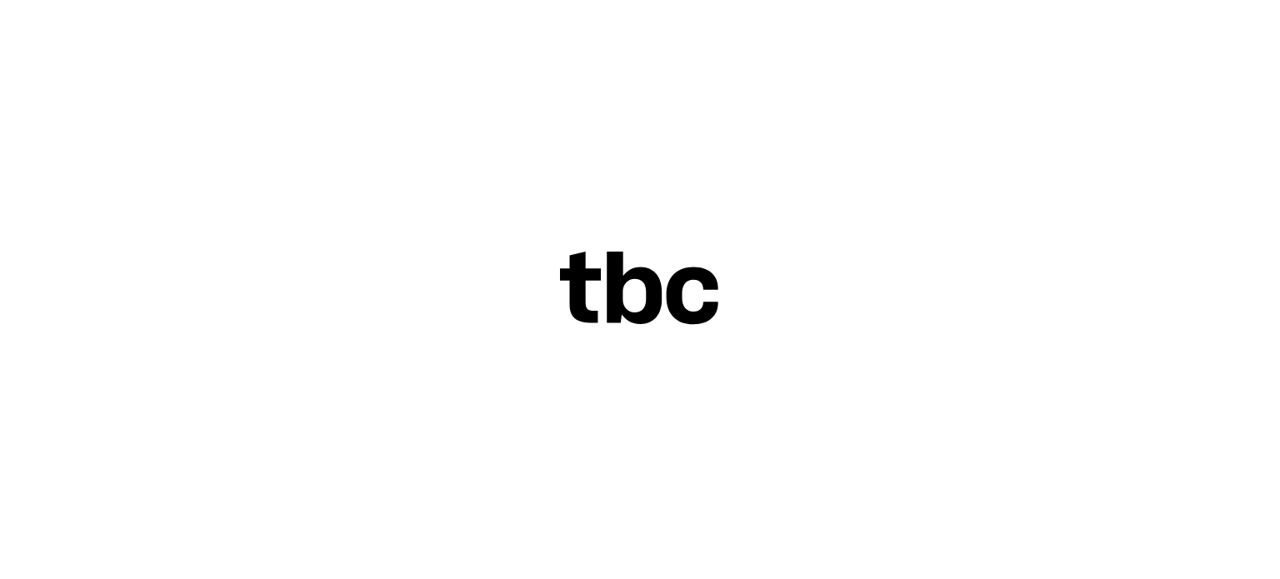
scroll to position [70, 0]
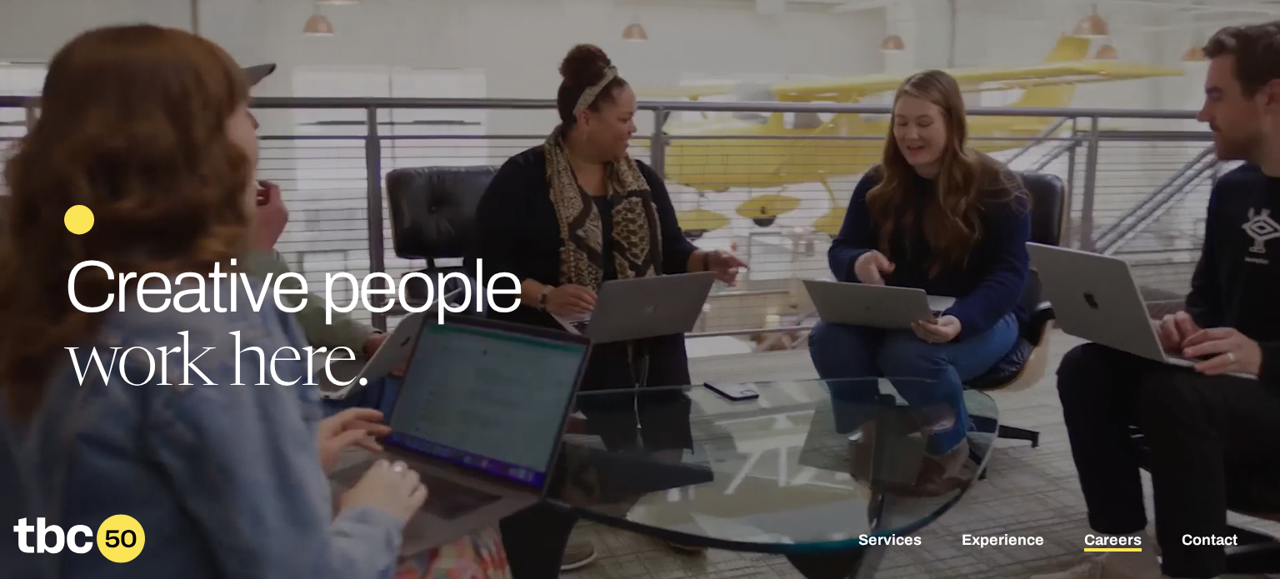
click at [1106, 535] on link "Careers" at bounding box center [1112, 542] width 57 height 20
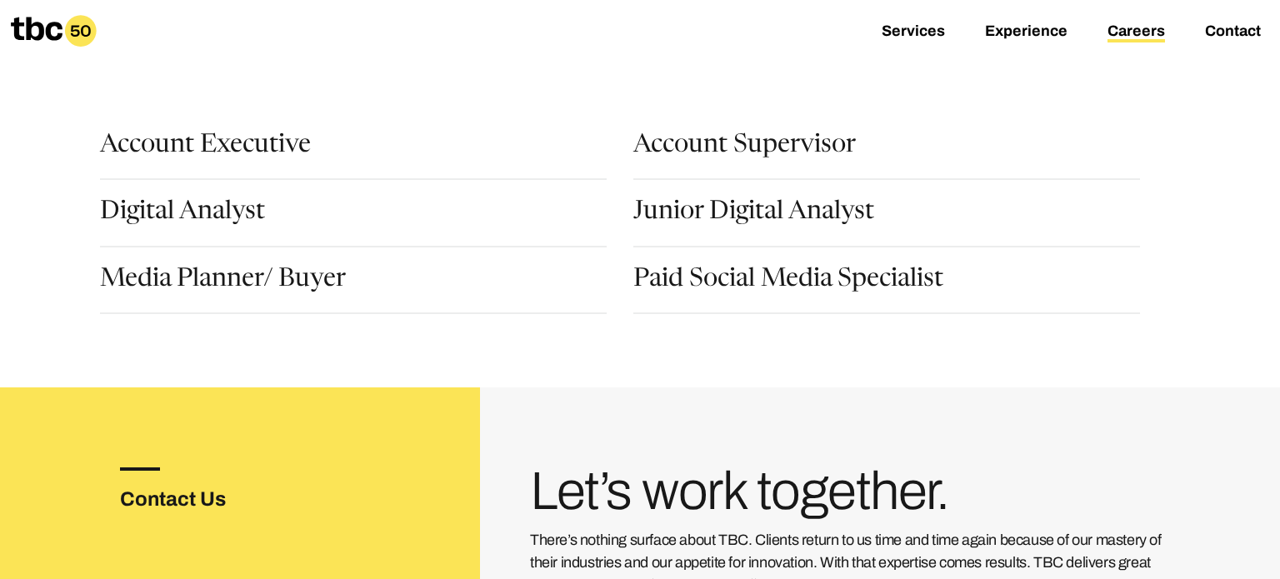
scroll to position [213, 0]
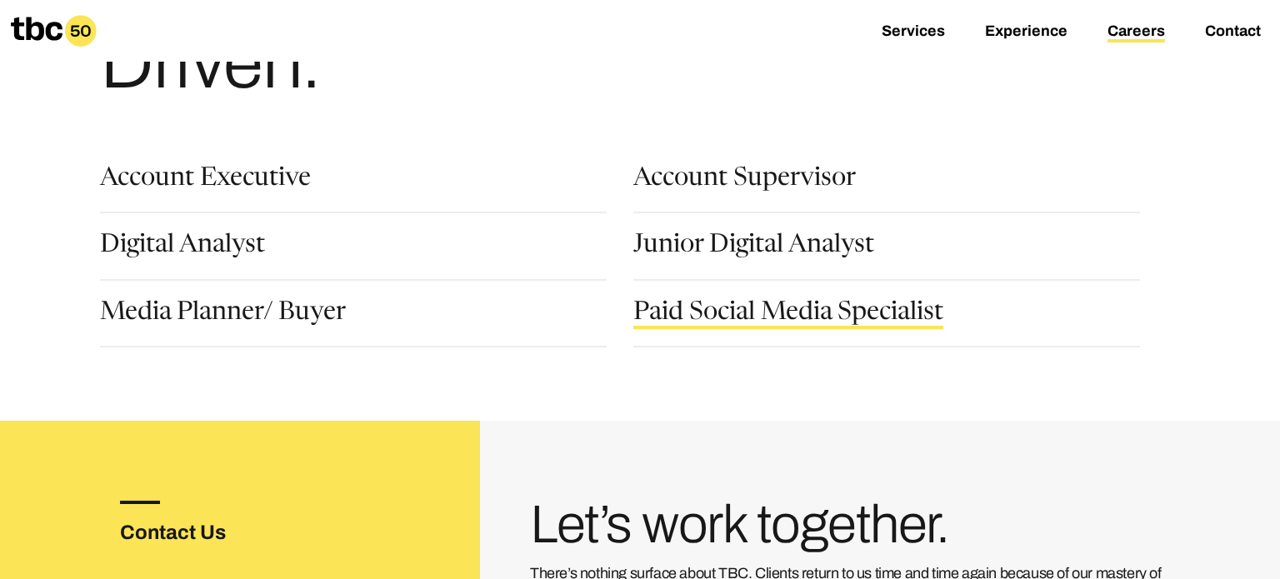
scroll to position [228, 0]
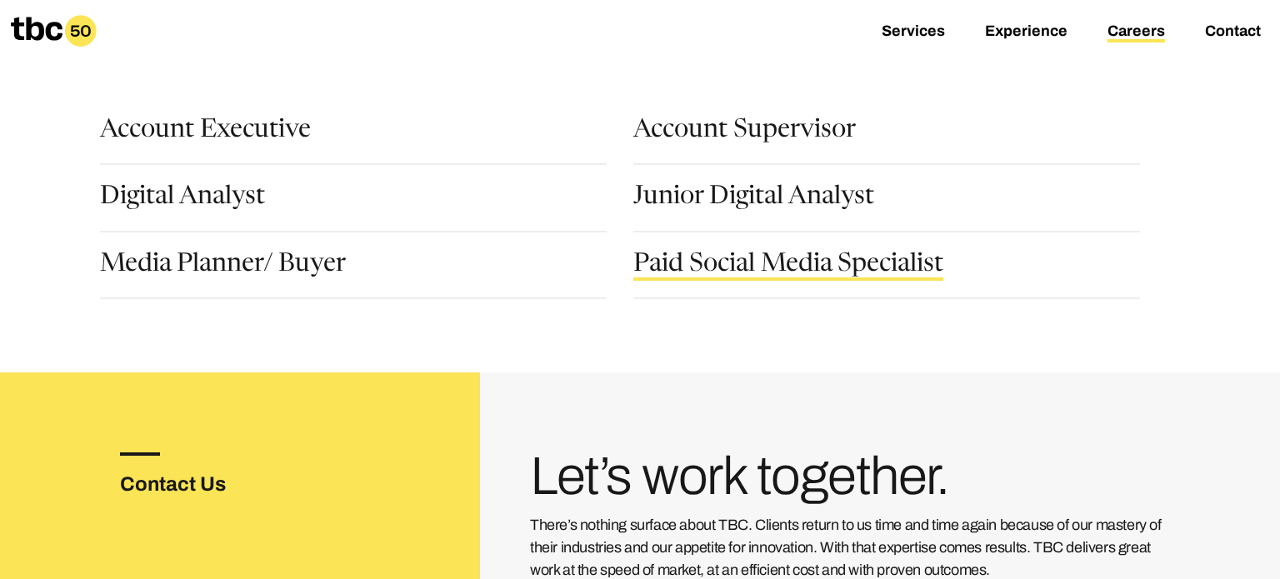
click at [804, 267] on link "Paid Social Media Specialist" at bounding box center [788, 266] width 310 height 28
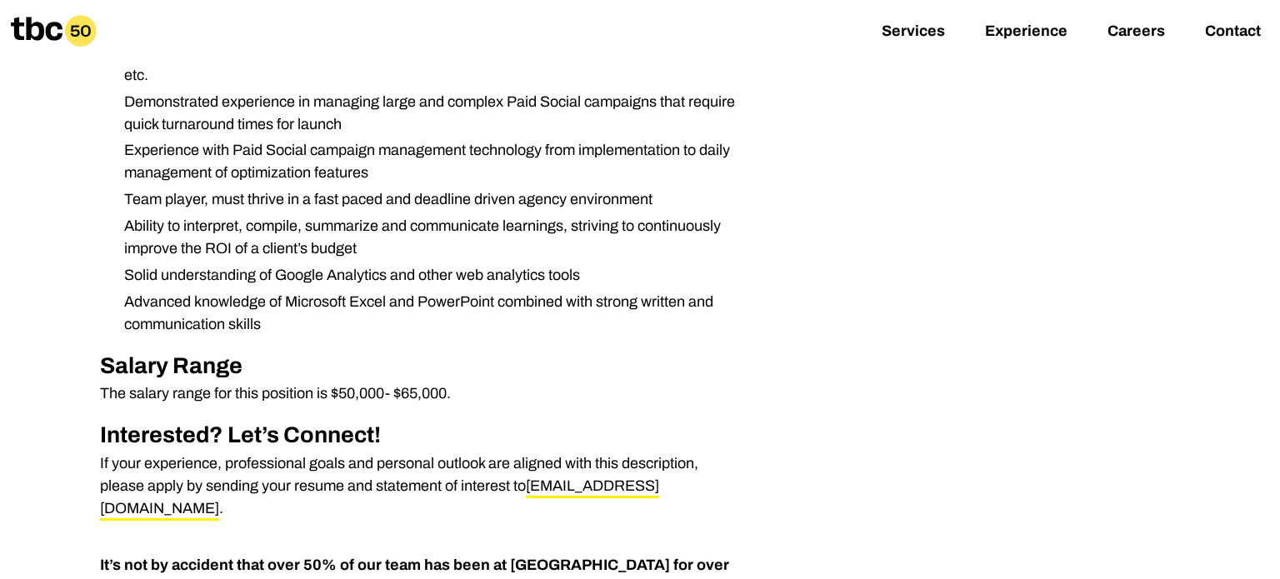
scroll to position [967, 0]
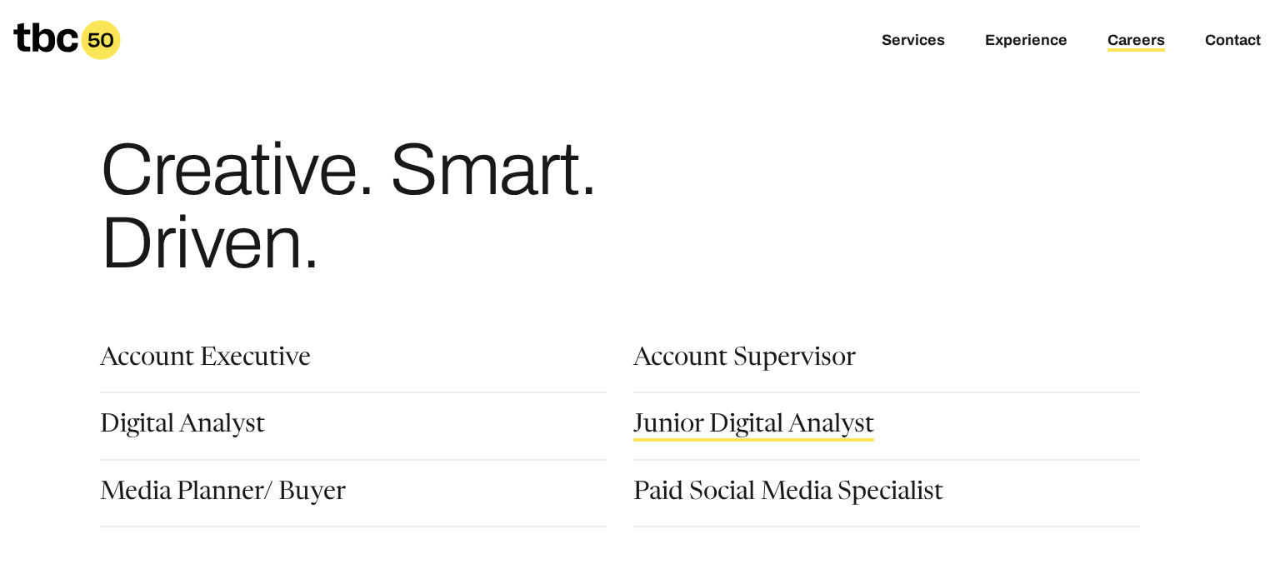
click at [689, 428] on link "Junior Digital Analyst" at bounding box center [753, 427] width 241 height 28
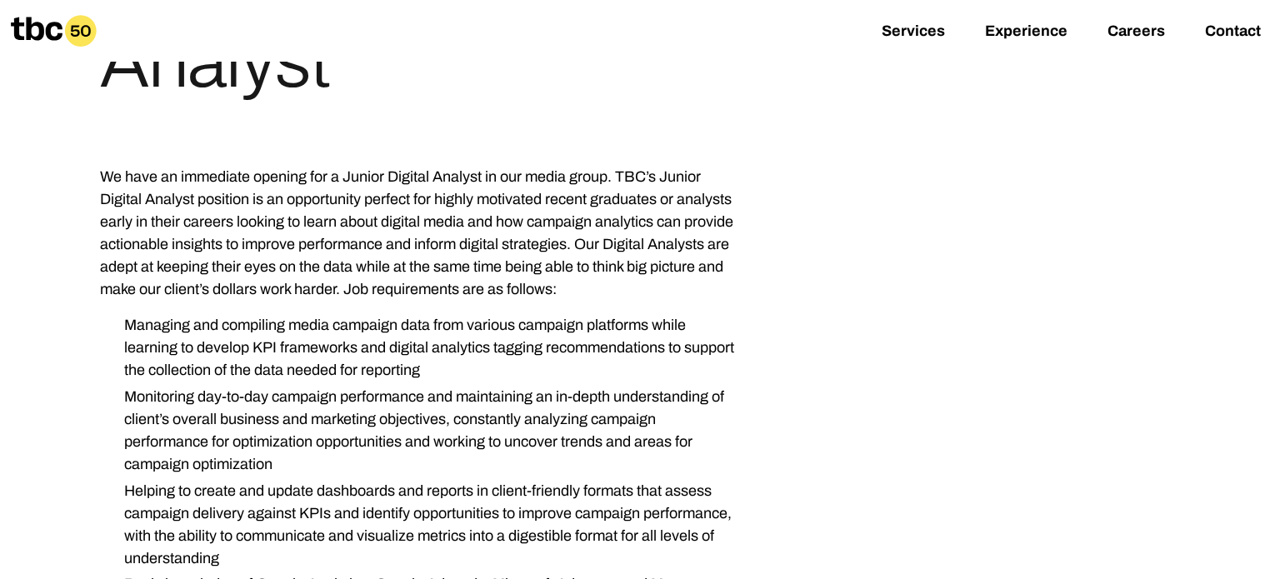
scroll to position [265, 0]
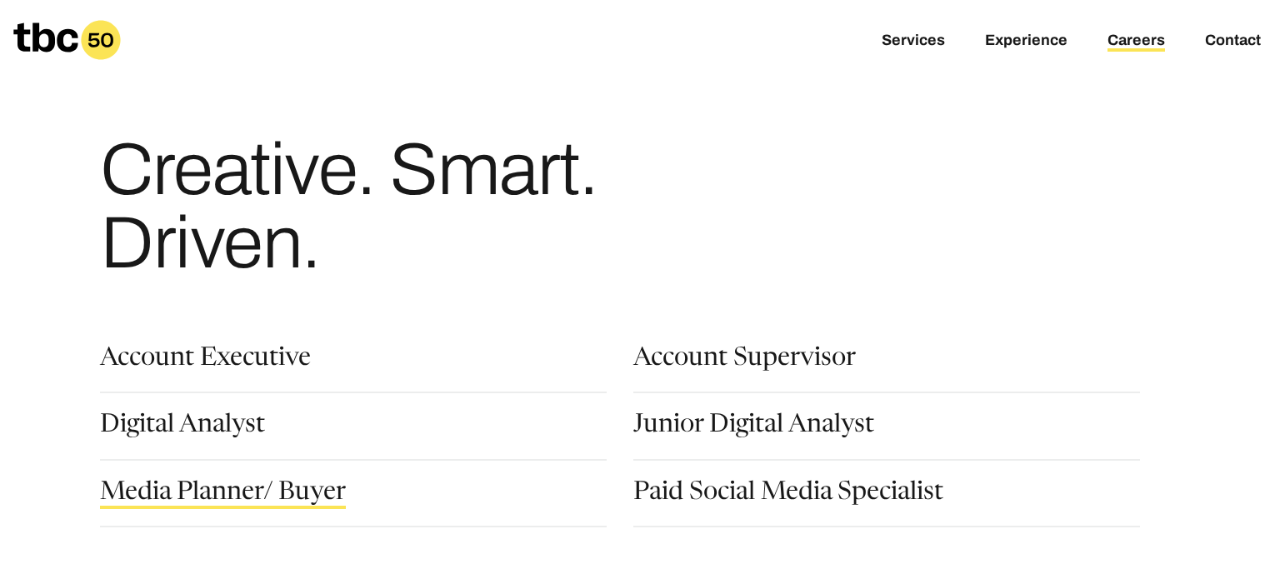
click at [244, 484] on link "Media Planner/ Buyer" at bounding box center [223, 495] width 246 height 28
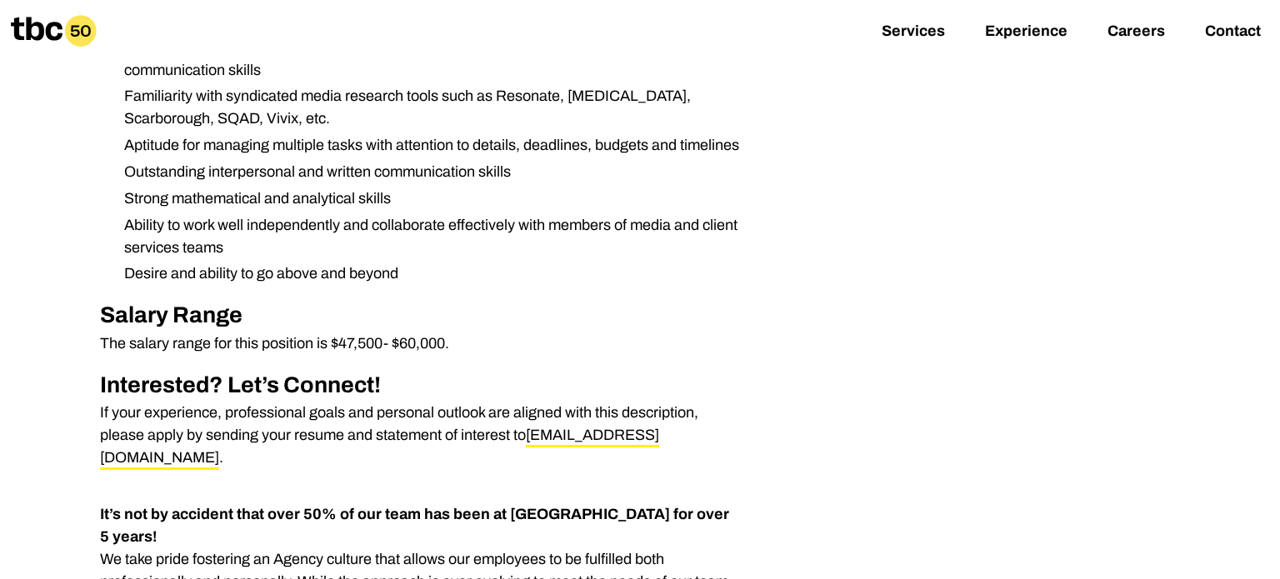
scroll to position [1267, 0]
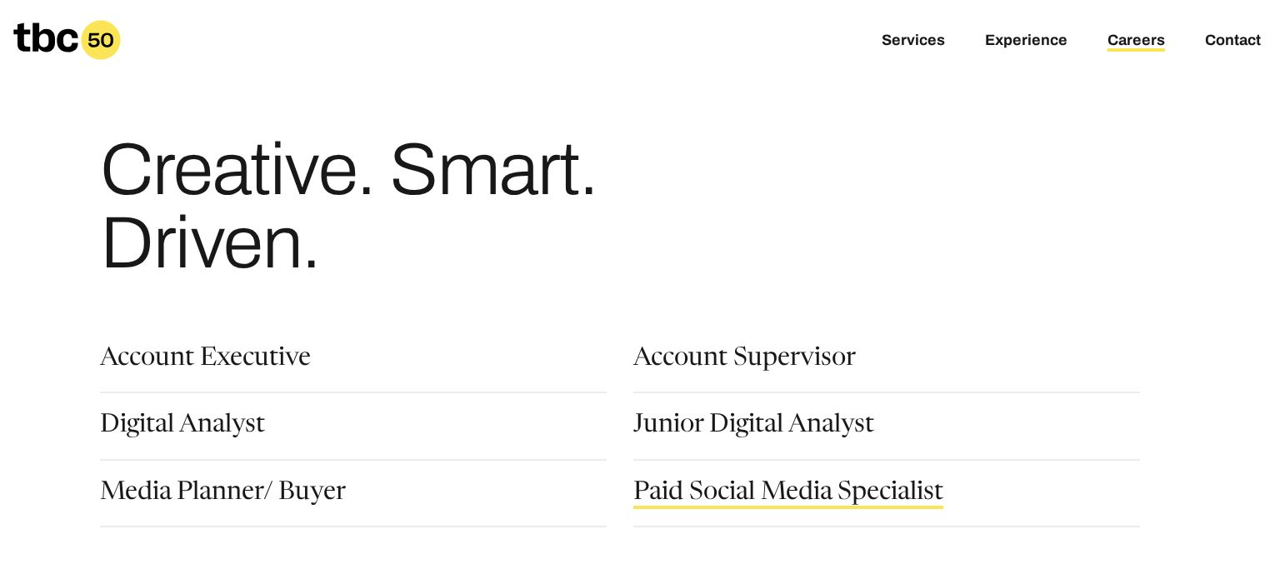
click at [775, 495] on link "Paid Social Media Specialist" at bounding box center [788, 495] width 310 height 28
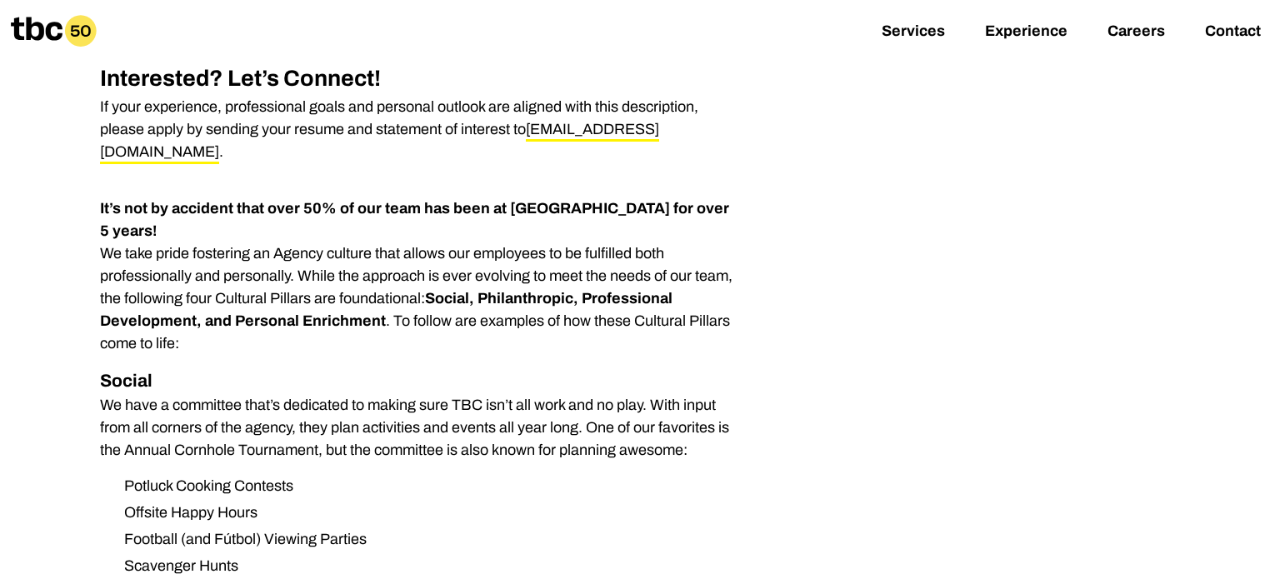
scroll to position [1317, 0]
